Goal: Information Seeking & Learning: Learn about a topic

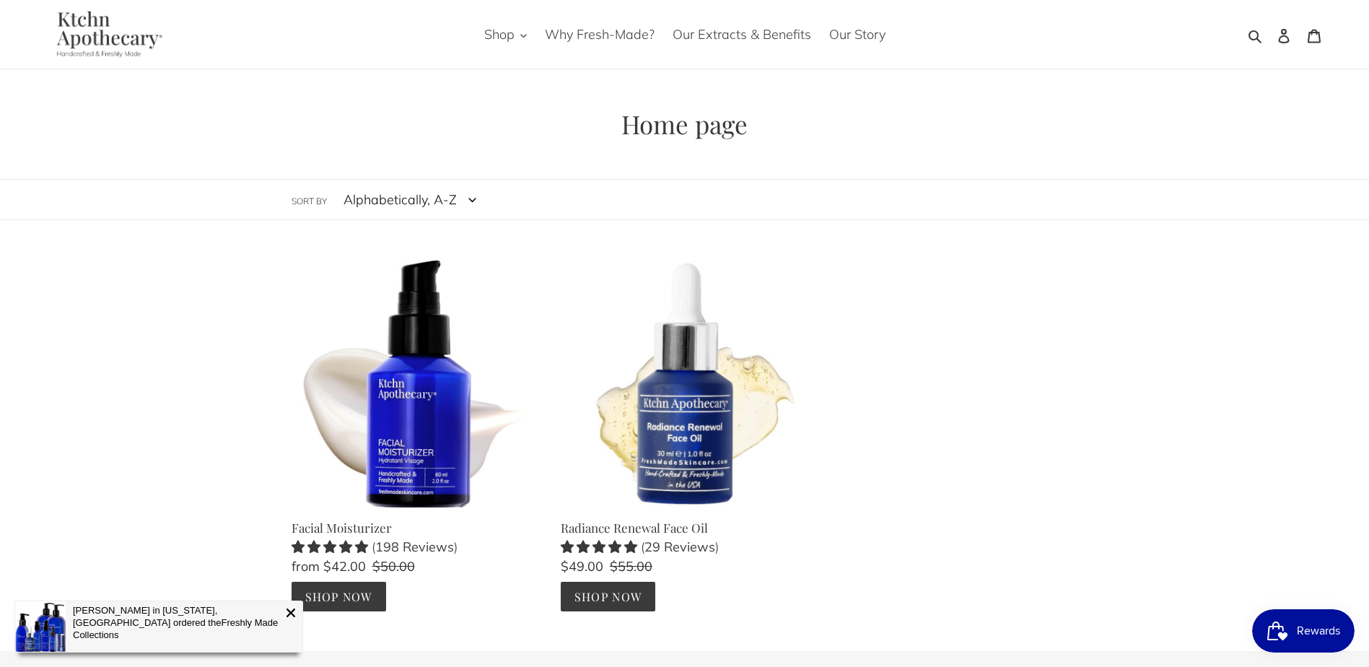
click at [97, 43] on img at bounding box center [106, 34] width 133 height 47
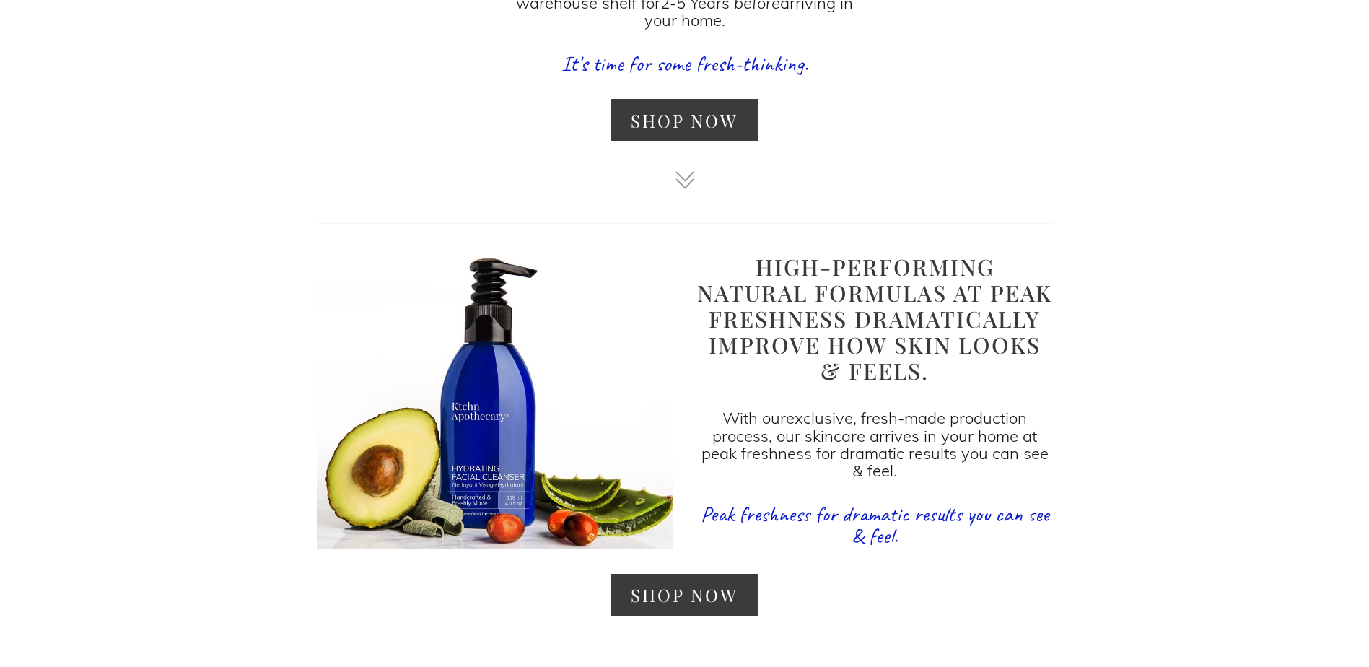
scroll to position [1335, 0]
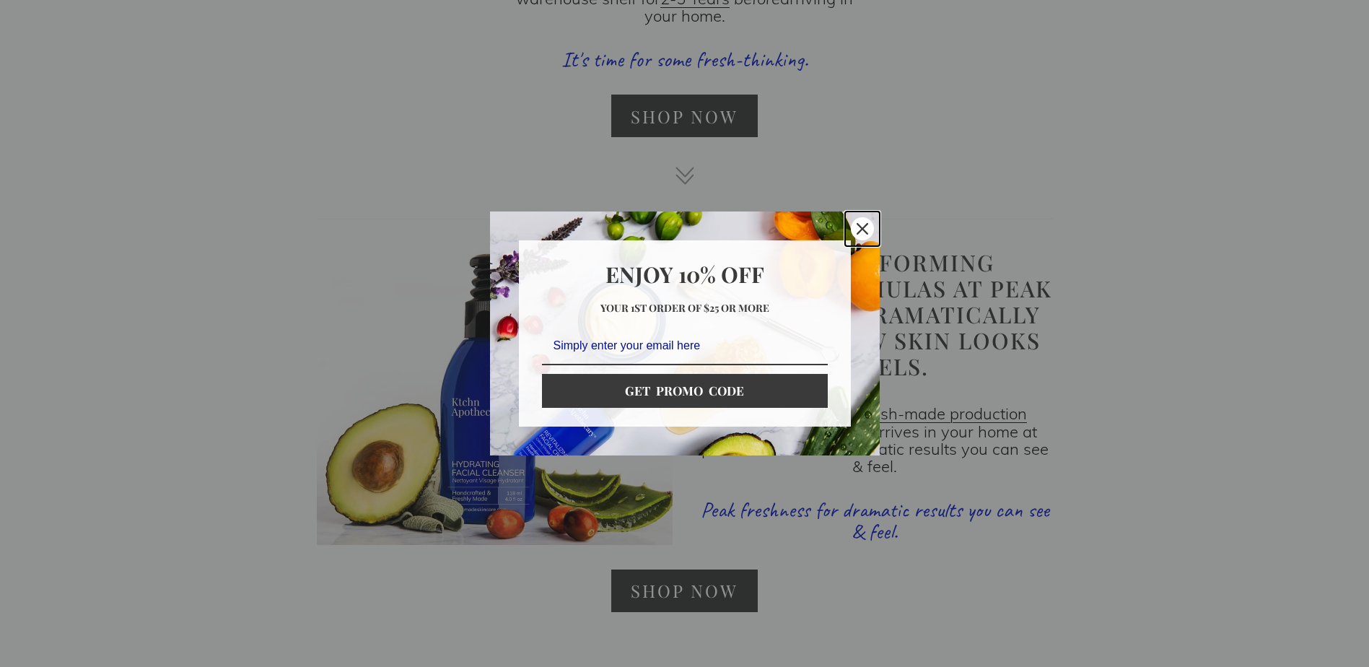
click at [861, 227] on icon "close icon" at bounding box center [862, 229] width 12 height 12
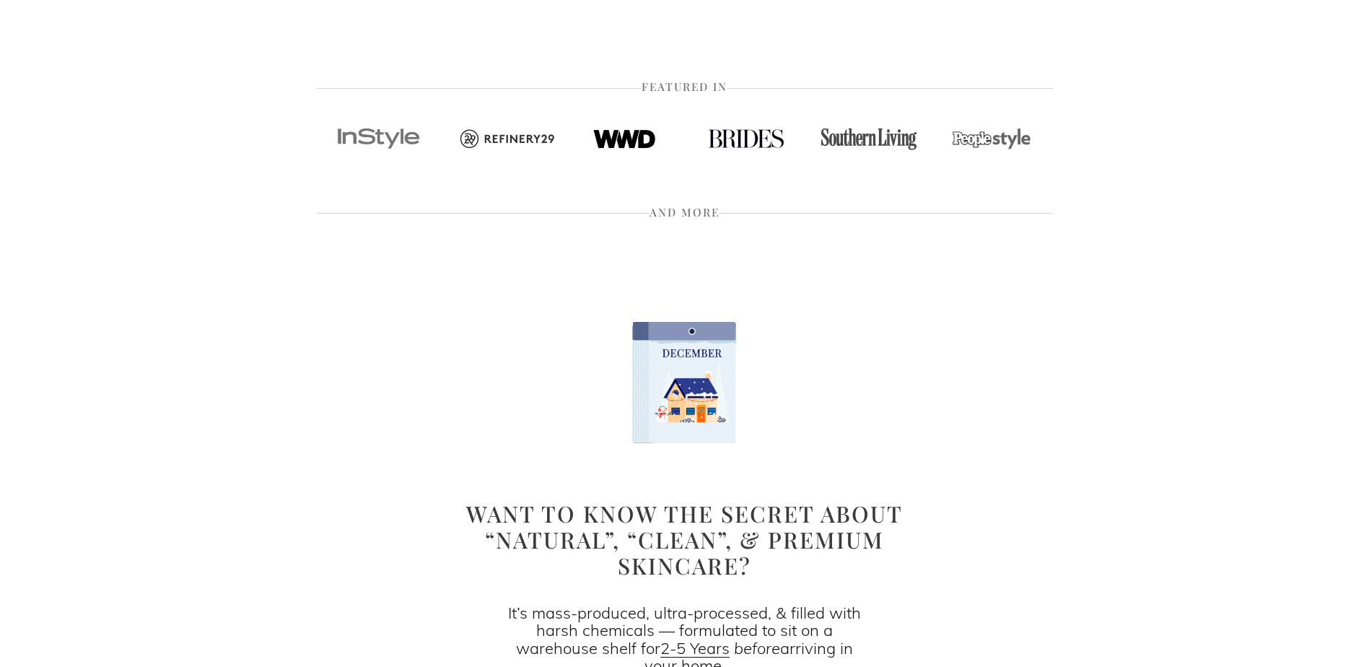
scroll to position [0, 0]
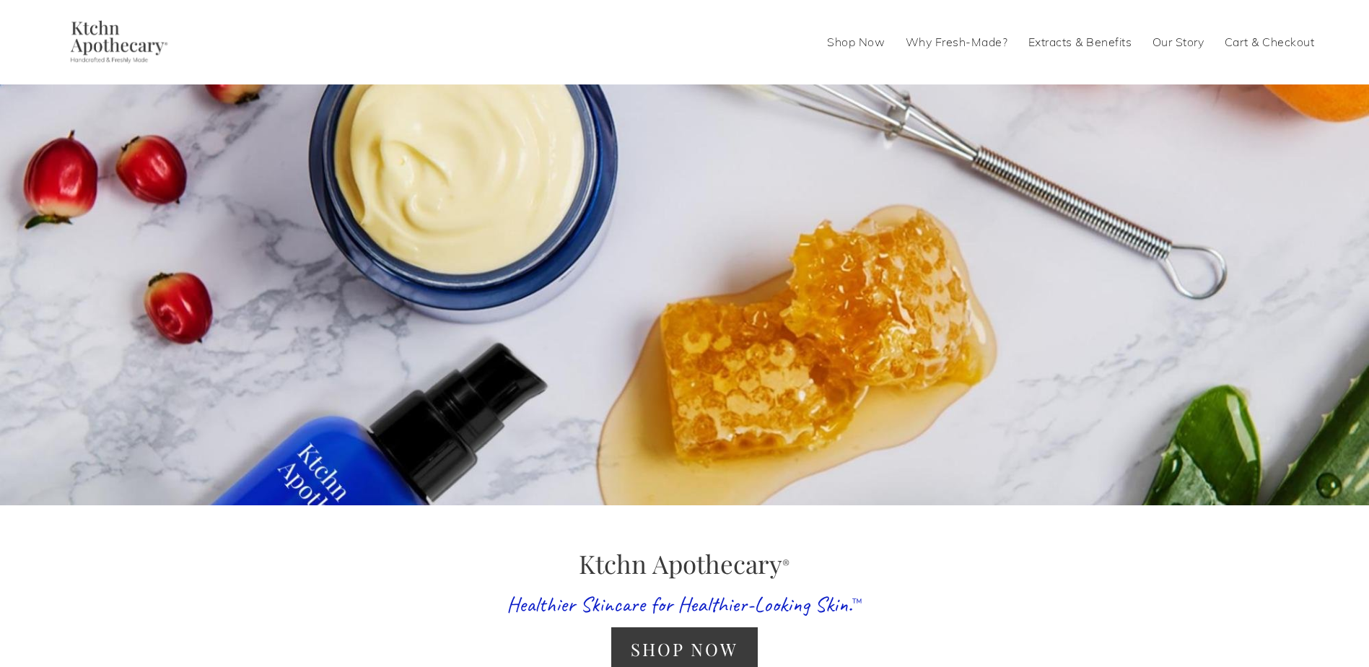
click at [126, 51] on img at bounding box center [116, 41] width 123 height 43
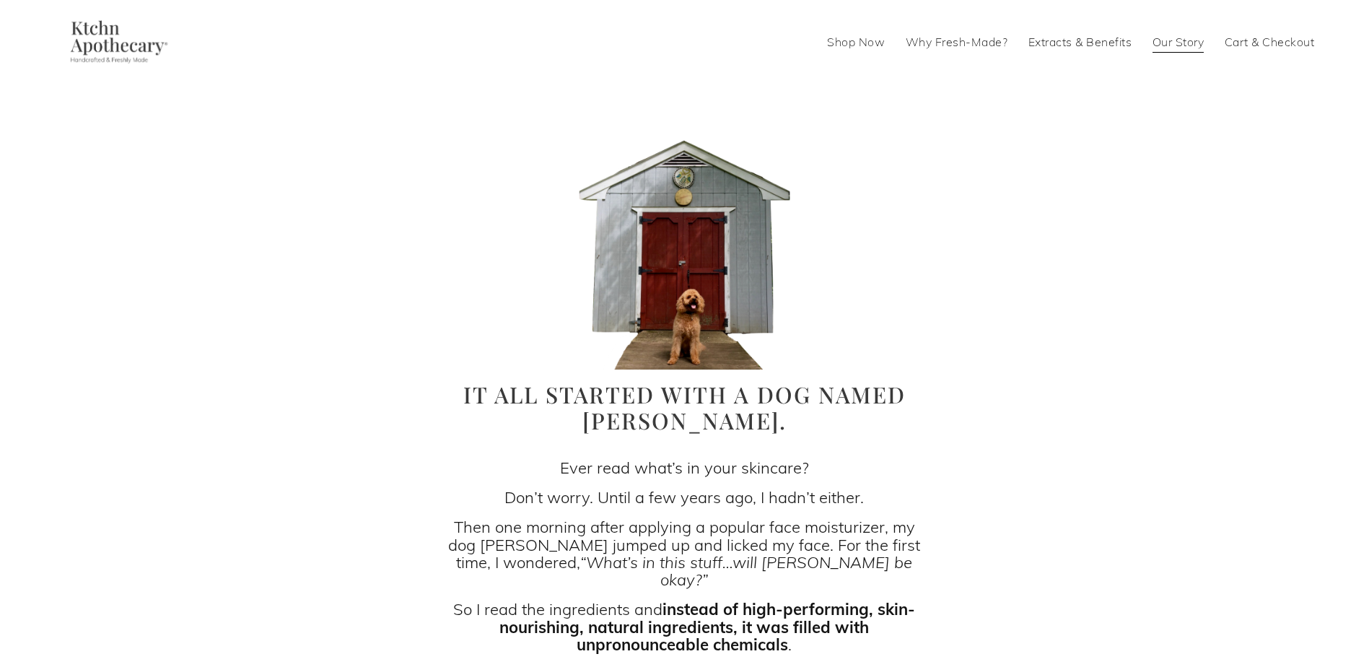
click at [133, 55] on img at bounding box center [116, 41] width 123 height 43
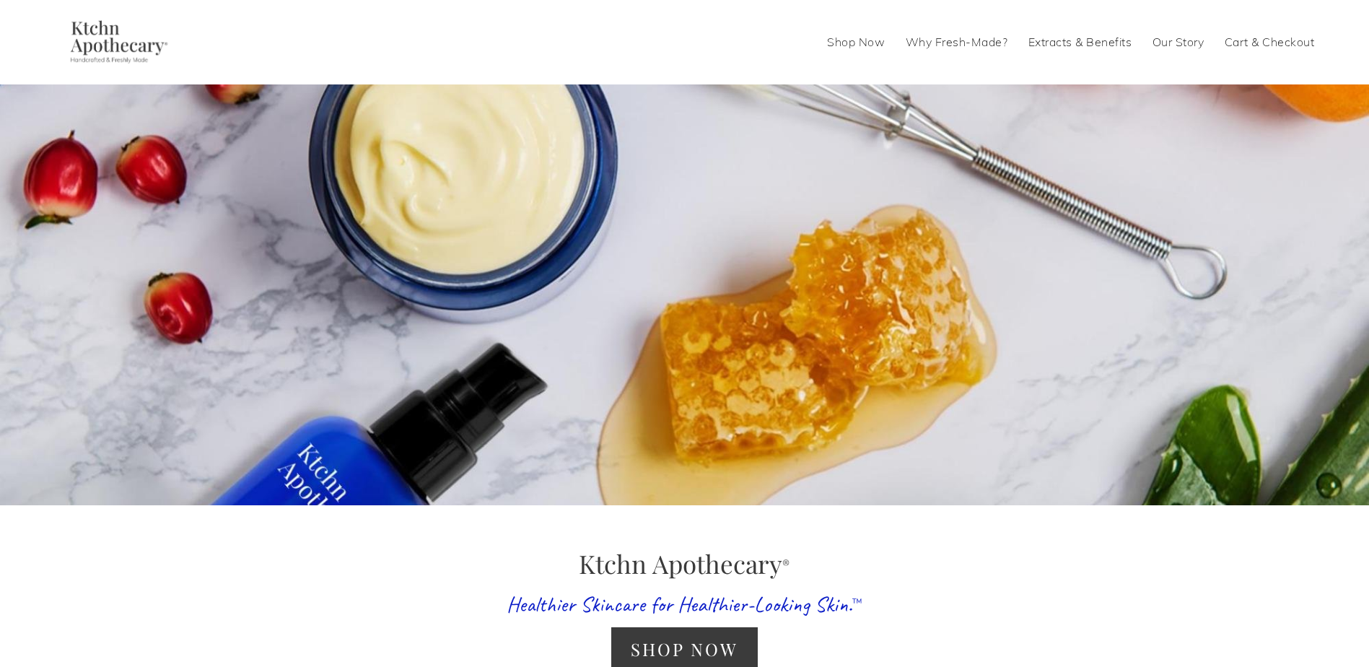
click at [935, 43] on link "Why Fresh-Made?" at bounding box center [956, 41] width 102 height 23
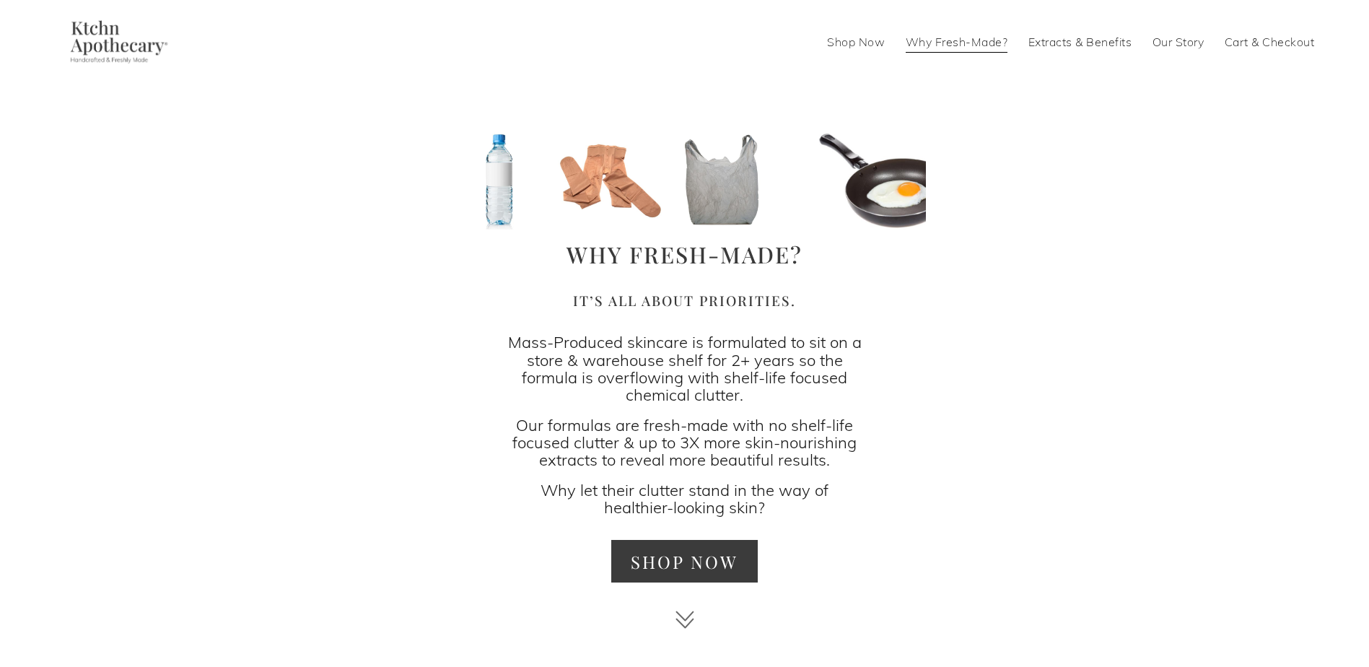
click at [1061, 43] on link "Extracts & Benefits" at bounding box center [1080, 41] width 104 height 23
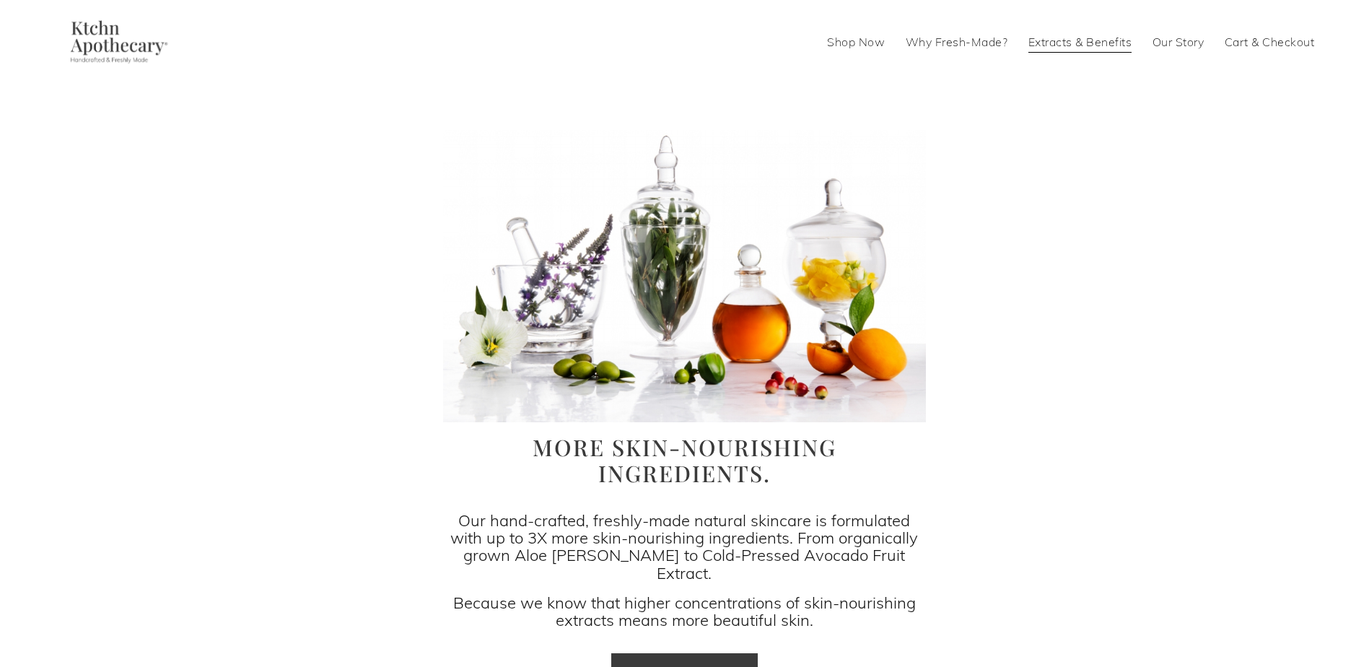
click at [1174, 35] on link "Our Story" at bounding box center [1178, 41] width 52 height 23
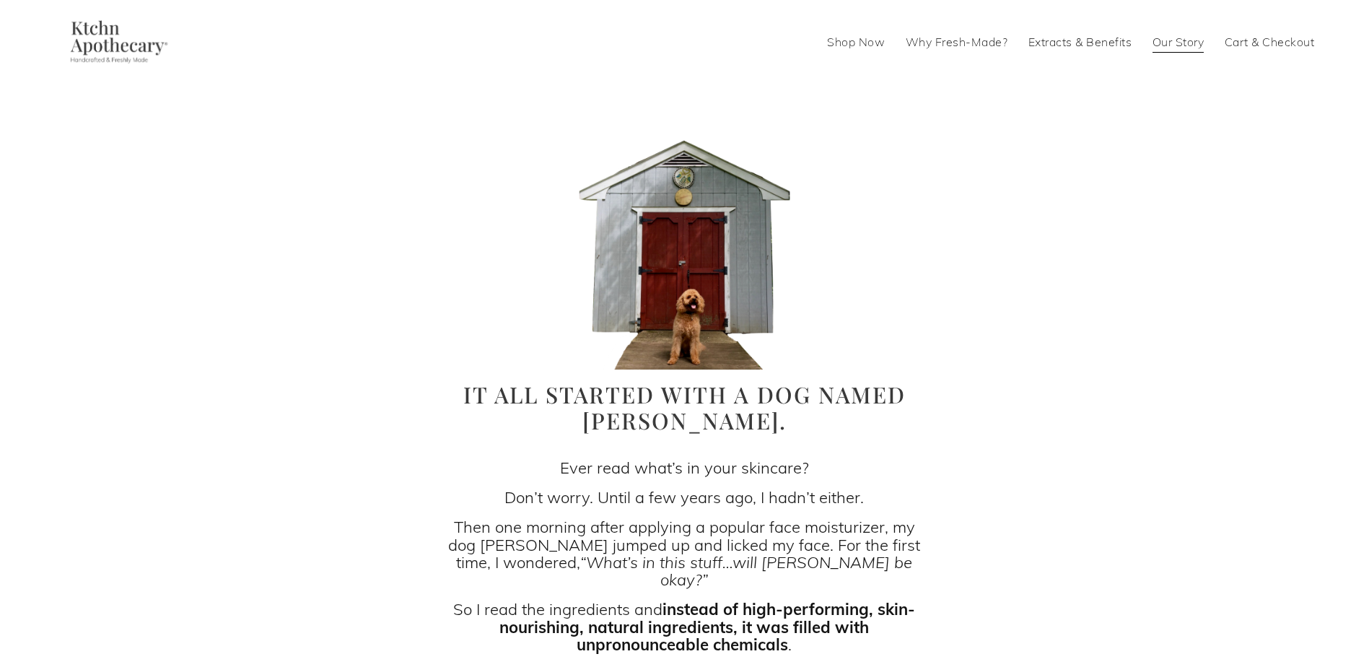
click at [1273, 32] on link "Cart & Checkout" at bounding box center [1269, 41] width 90 height 23
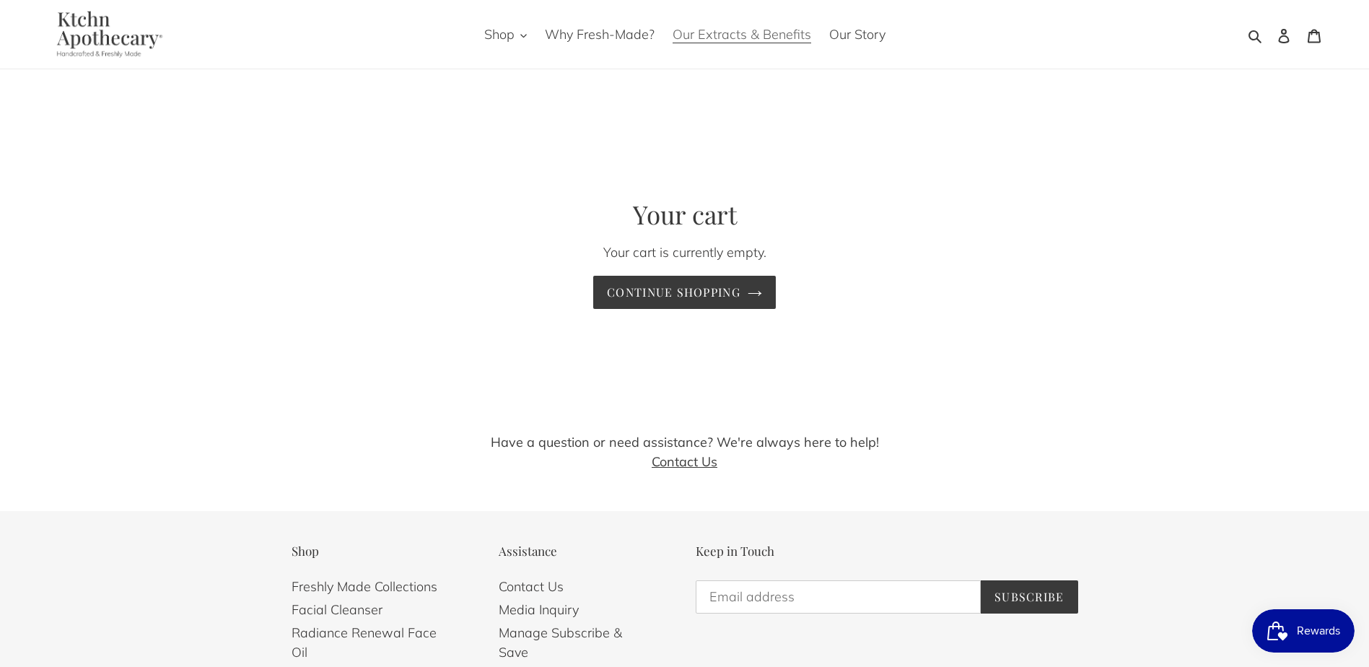
click at [773, 40] on span "Our Extracts & Benefits" at bounding box center [741, 34] width 139 height 17
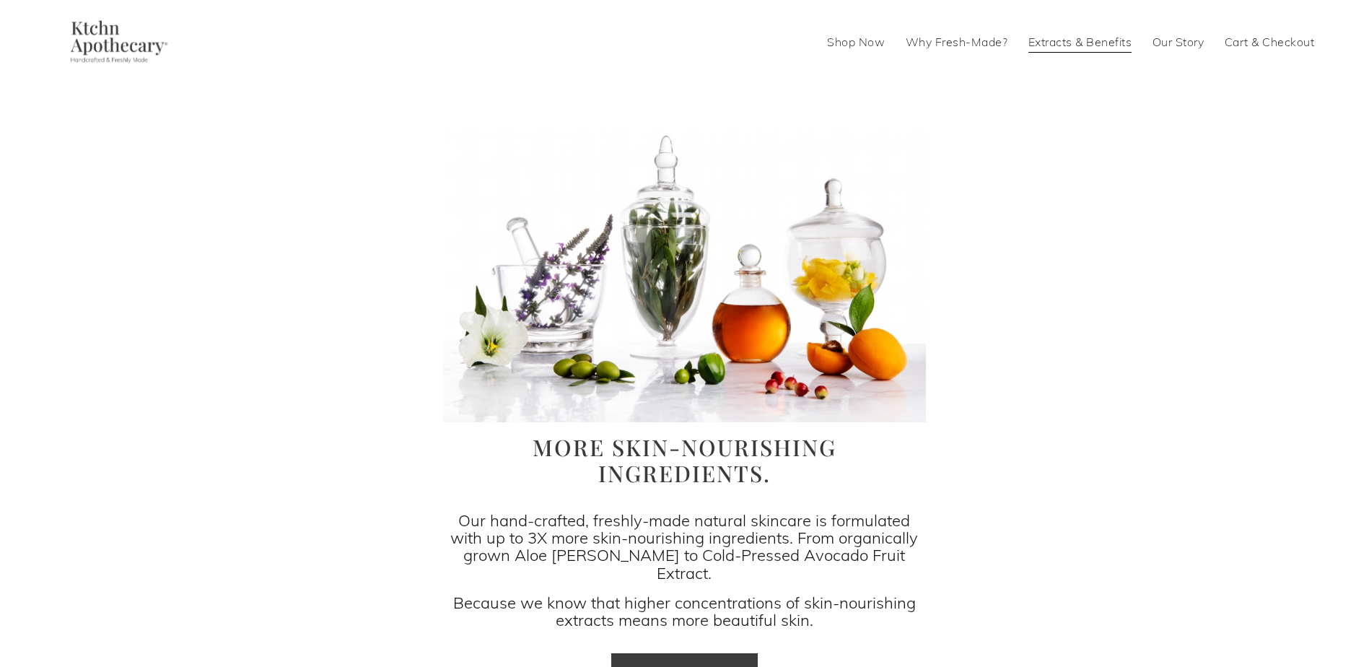
click at [957, 32] on link "Why Fresh-Made?" at bounding box center [956, 41] width 102 height 23
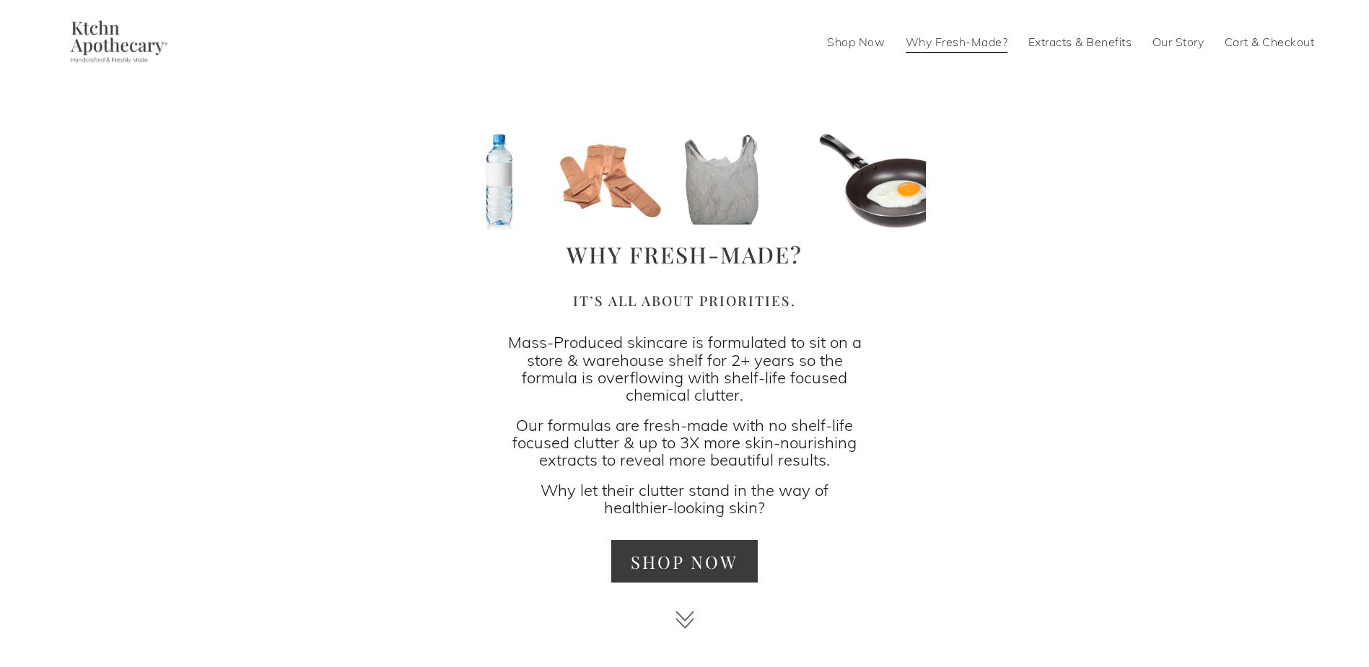
click at [869, 43] on link "Shop Now" at bounding box center [856, 41] width 58 height 23
